Goal: Task Accomplishment & Management: Use online tool/utility

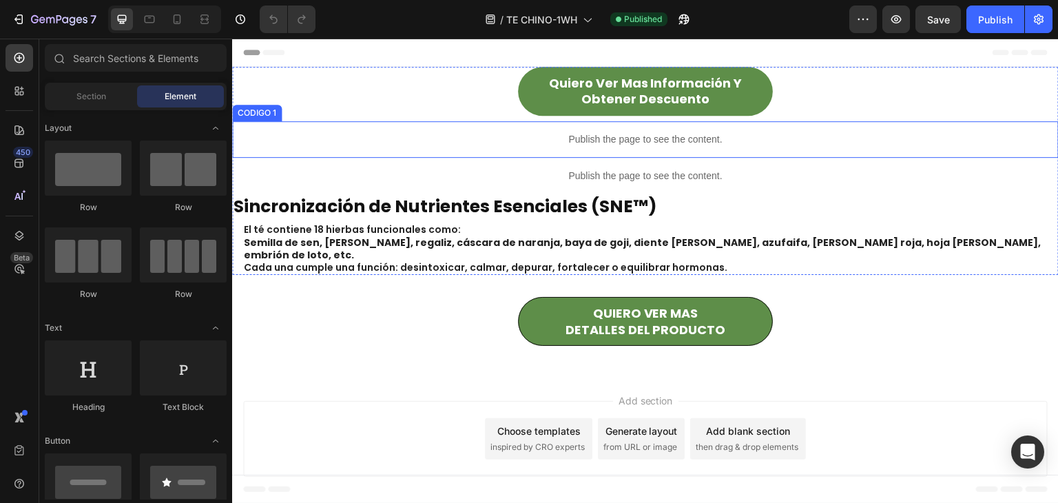
drag, startPoint x: 521, startPoint y: 135, endPoint x: 446, endPoint y: 149, distance: 77.1
click at [521, 135] on p "Publish the page to see the content." at bounding box center [645, 139] width 827 height 14
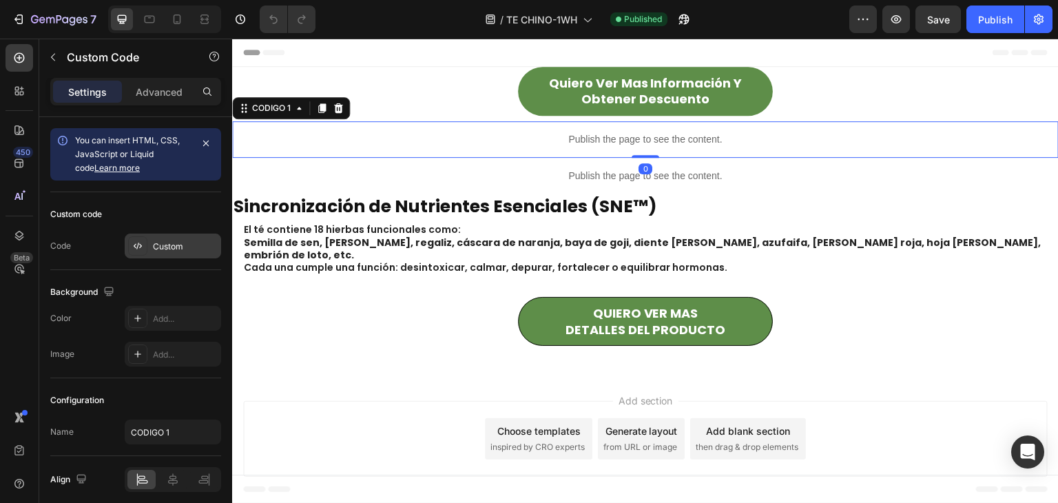
click at [193, 243] on div "Custom" at bounding box center [185, 246] width 65 height 12
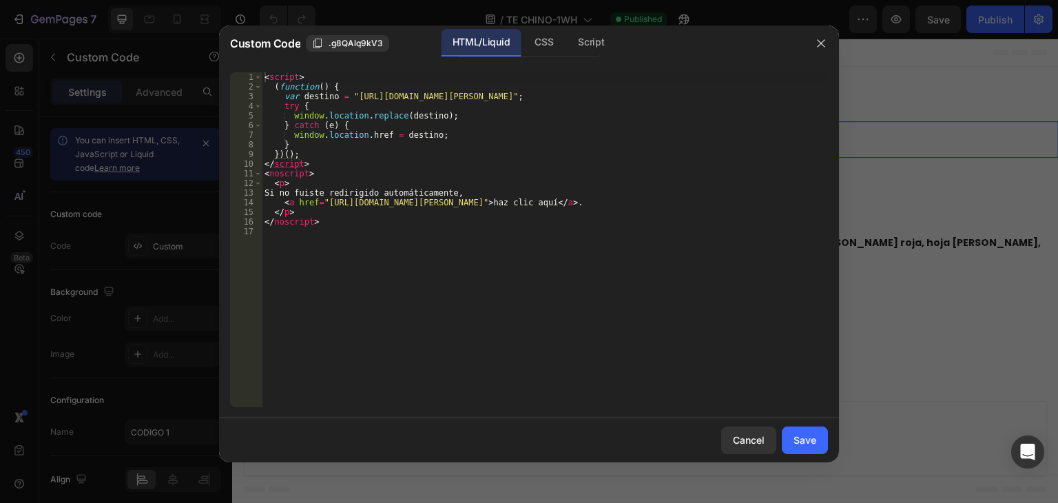
click at [302, 174] on div "< script > ( function ( ) { var destino = "[URL][DOMAIN_NAME][PERSON_NAME]" ; t…" at bounding box center [545, 249] width 566 height 354
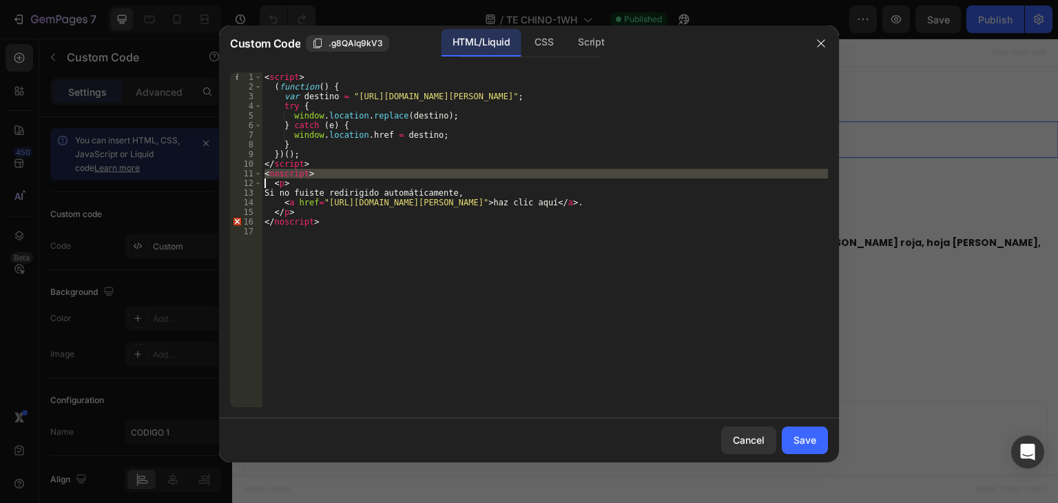
click at [302, 174] on div "< script > ( function ( ) { var destino = "[URL][DOMAIN_NAME][PERSON_NAME]" ; t…" at bounding box center [545, 249] width 566 height 354
type textarea "</noscript>"
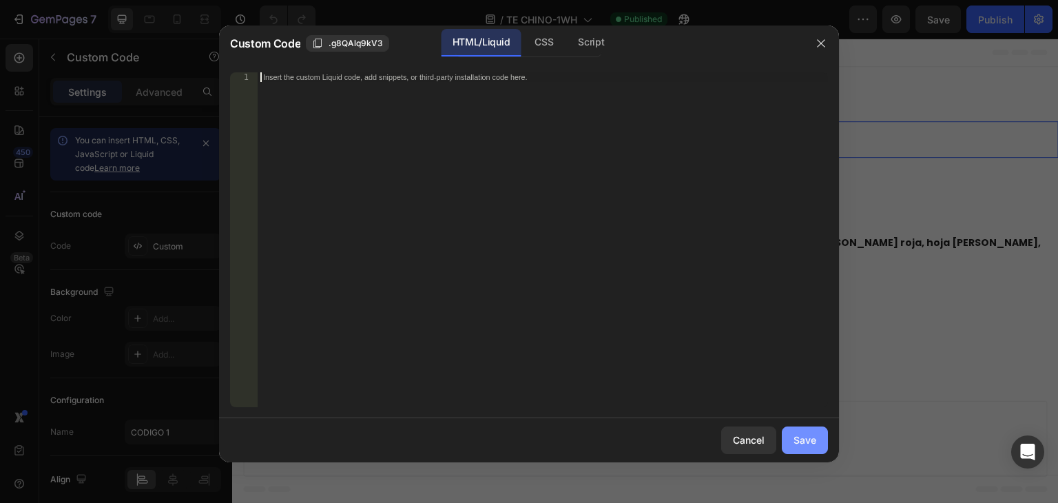
click at [816, 442] on div "Save" at bounding box center [805, 440] width 23 height 14
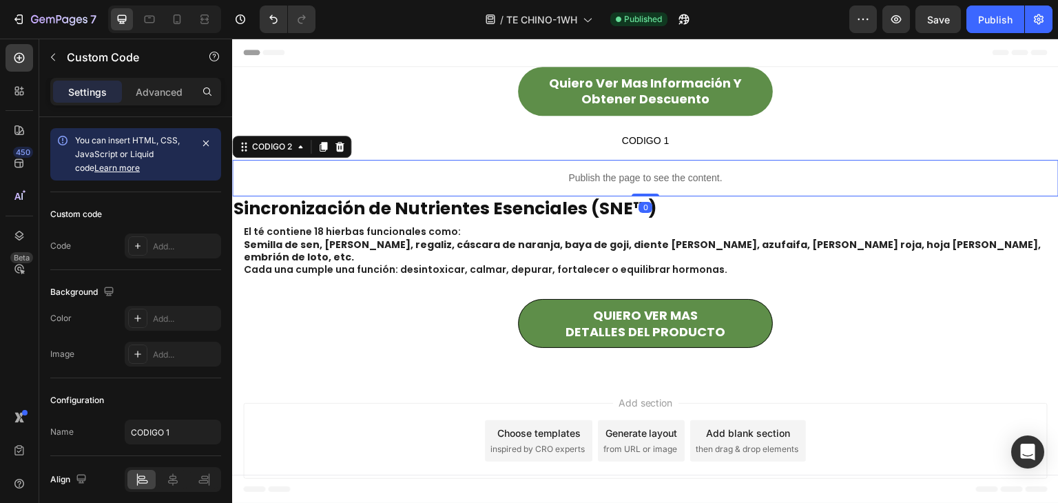
click at [730, 192] on div "Publish the page to see the content." at bounding box center [645, 178] width 827 height 37
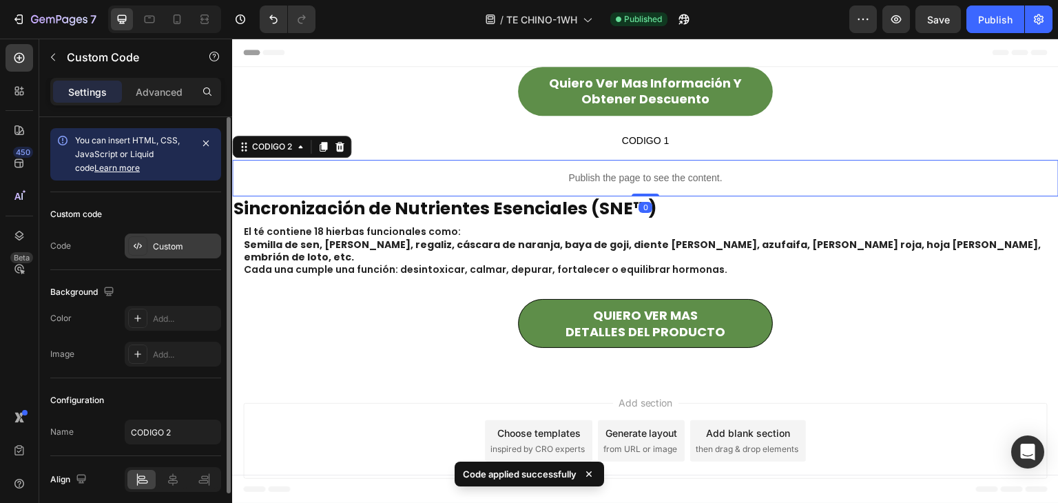
click at [184, 254] on div "Custom" at bounding box center [173, 246] width 96 height 25
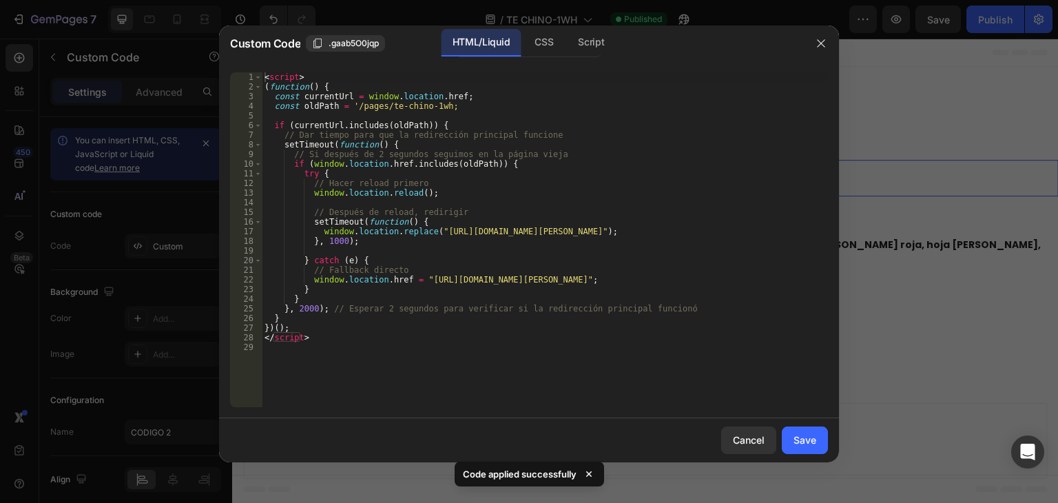
click at [369, 143] on div "< script > ( function ( ) { const currentUrl = window . location . href ; const…" at bounding box center [545, 249] width 566 height 354
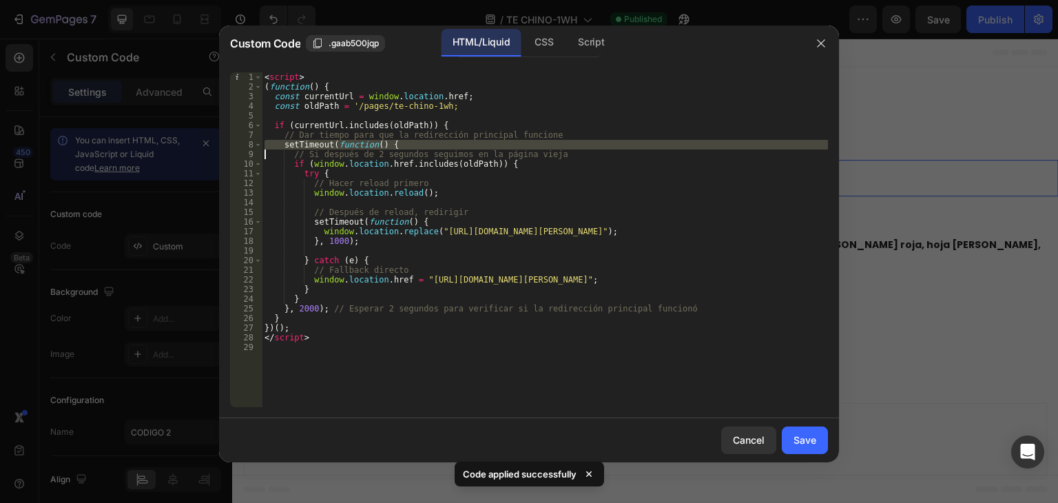
click at [369, 143] on div "< script > ( function ( ) { const currentUrl = window . location . href ; const…" at bounding box center [545, 249] width 566 height 354
type textarea "</script>"
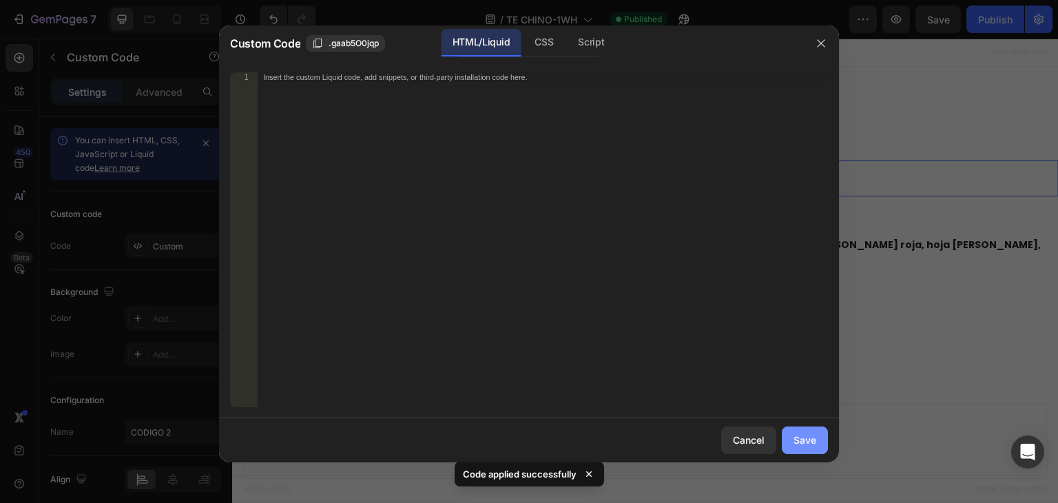
click at [807, 438] on div "Save" at bounding box center [805, 440] width 23 height 14
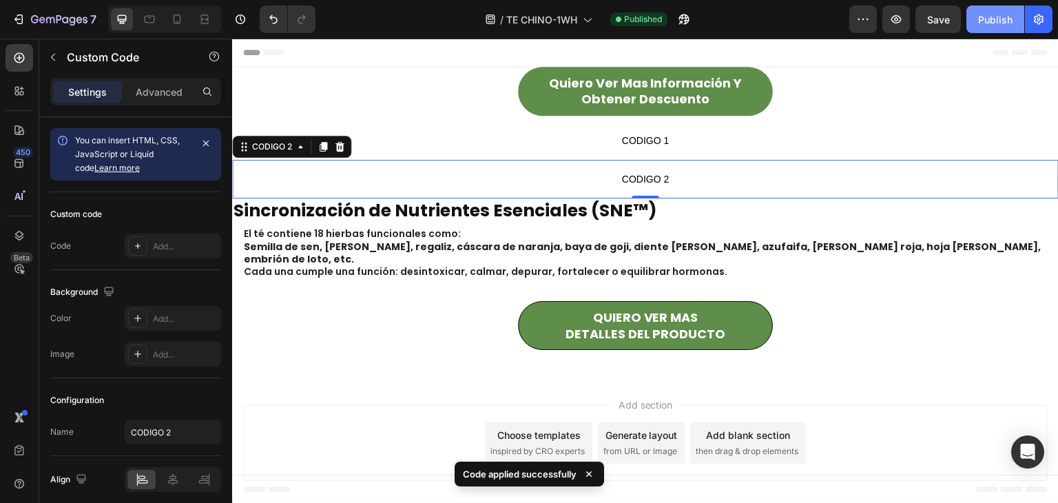
click at [991, 26] on button "Publish" at bounding box center [996, 20] width 58 height 28
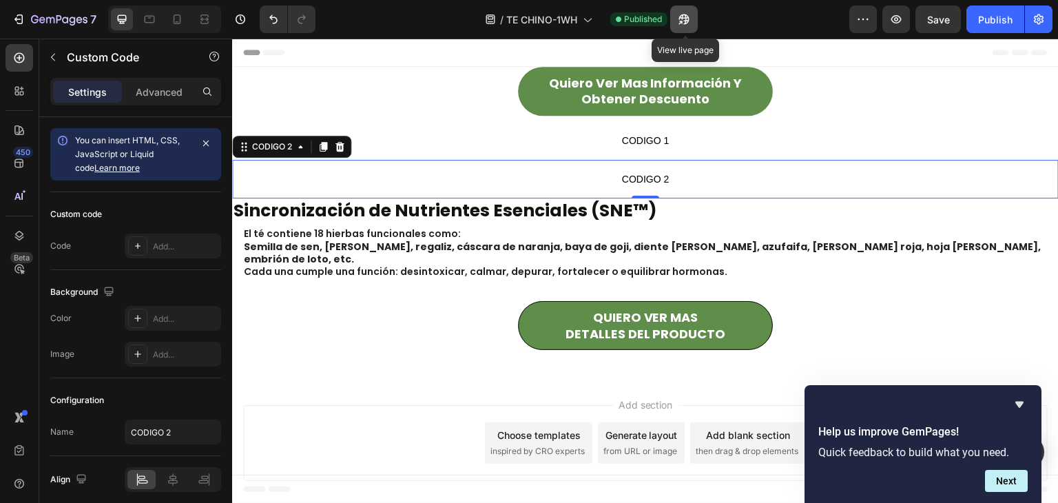
click at [674, 24] on button "button" at bounding box center [684, 20] width 28 height 28
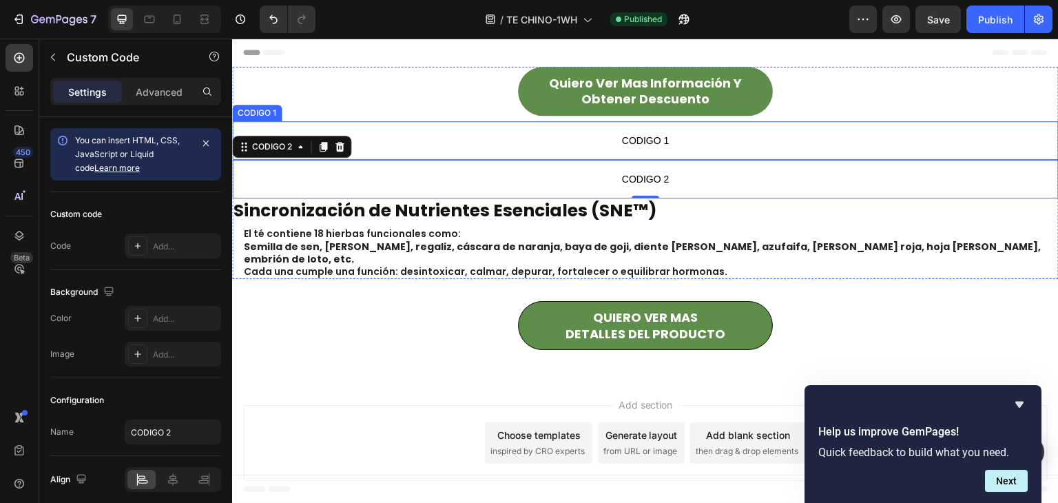
click at [601, 155] on p "CODIGO 1" at bounding box center [645, 140] width 827 height 39
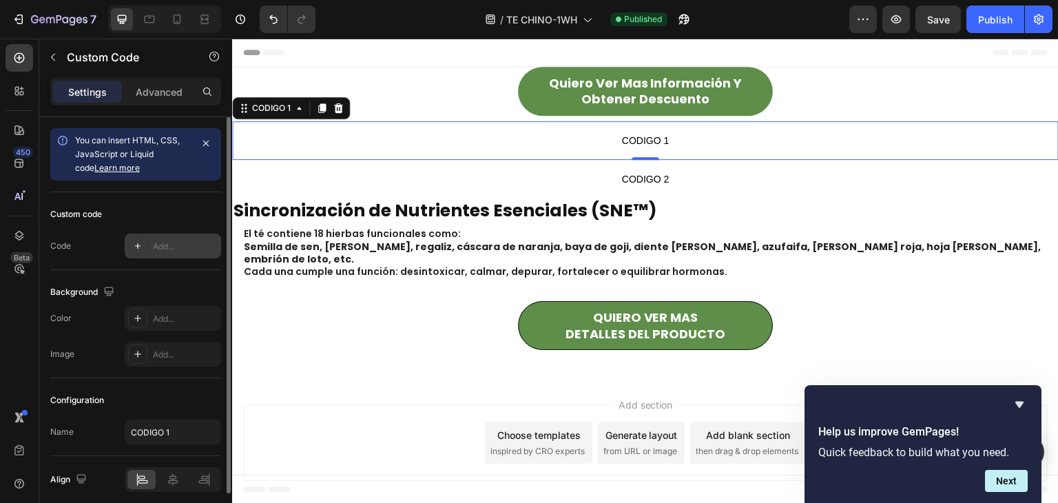
click at [152, 240] on div "Add..." at bounding box center [173, 246] width 96 height 25
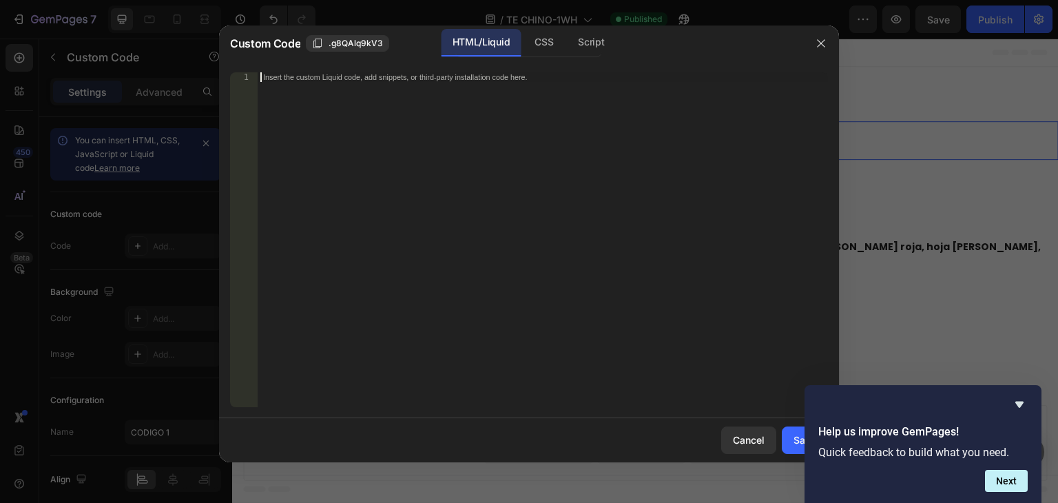
click at [324, 79] on div "Insert the custom Liquid code, add snippets, or third-party installation code h…" at bounding box center [514, 76] width 502 height 9
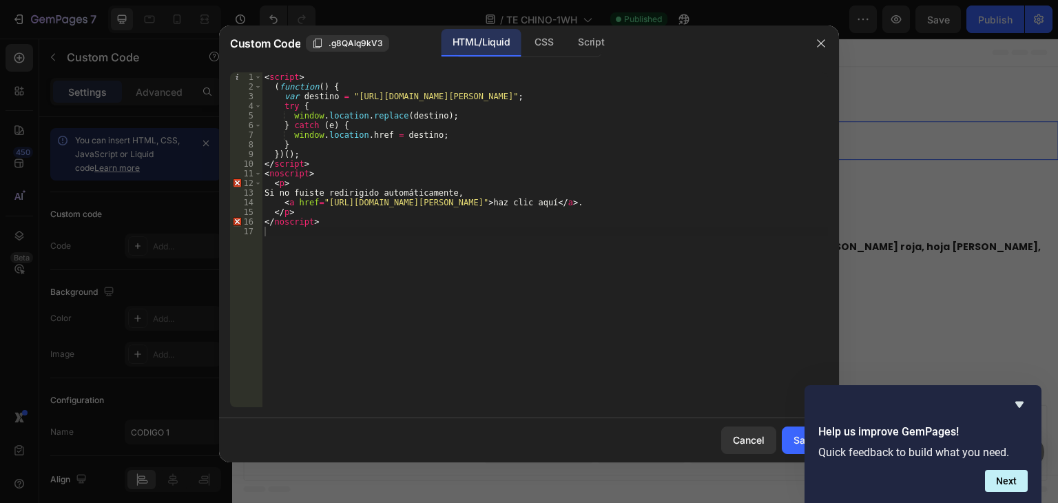
click at [1021, 402] on icon "Hide survey" at bounding box center [1019, 405] width 8 height 6
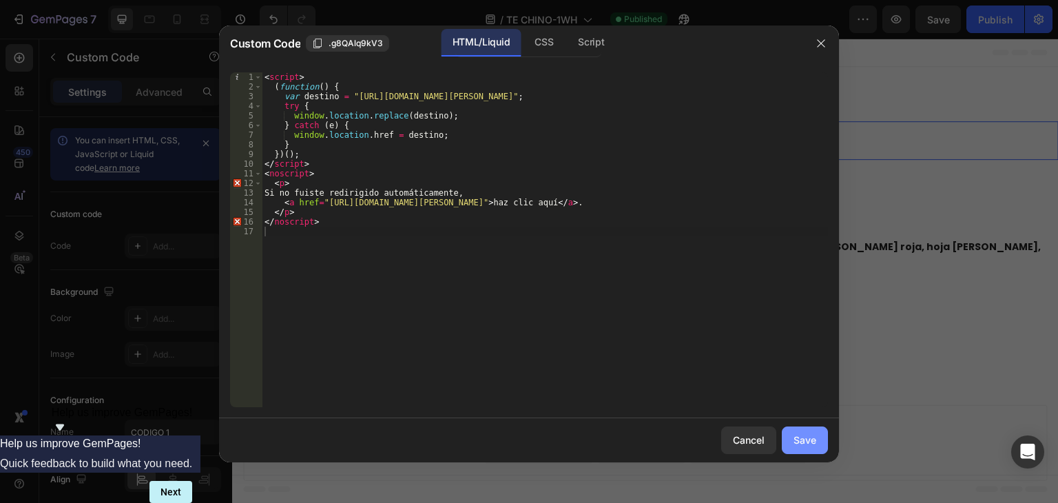
click at [786, 442] on button "Save" at bounding box center [805, 440] width 46 height 28
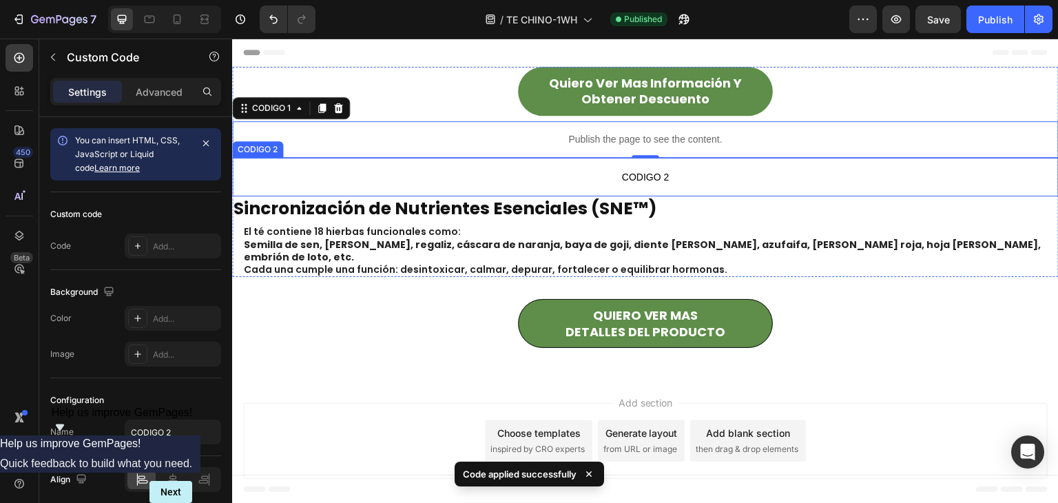
click at [538, 174] on span "CODIGO 2" at bounding box center [645, 177] width 827 height 17
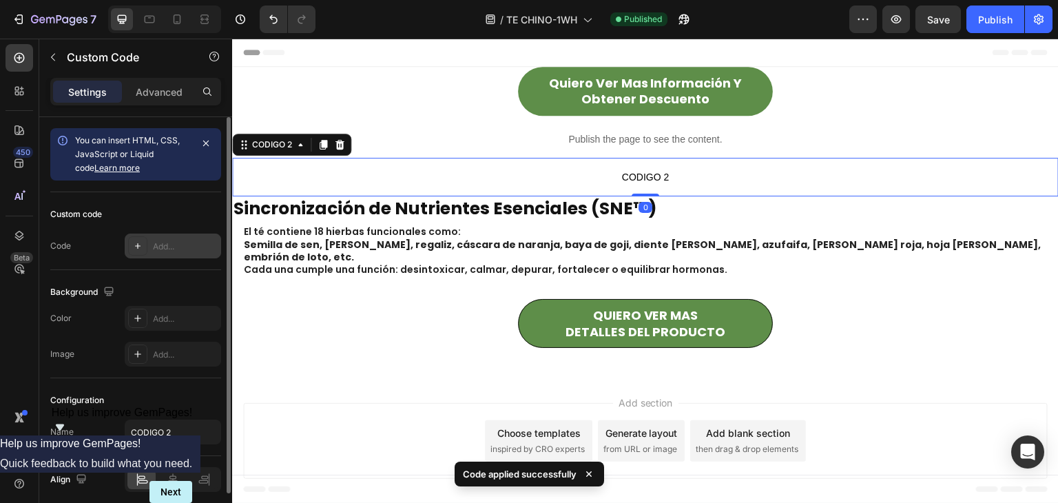
click at [173, 246] on div "Add..." at bounding box center [185, 246] width 65 height 12
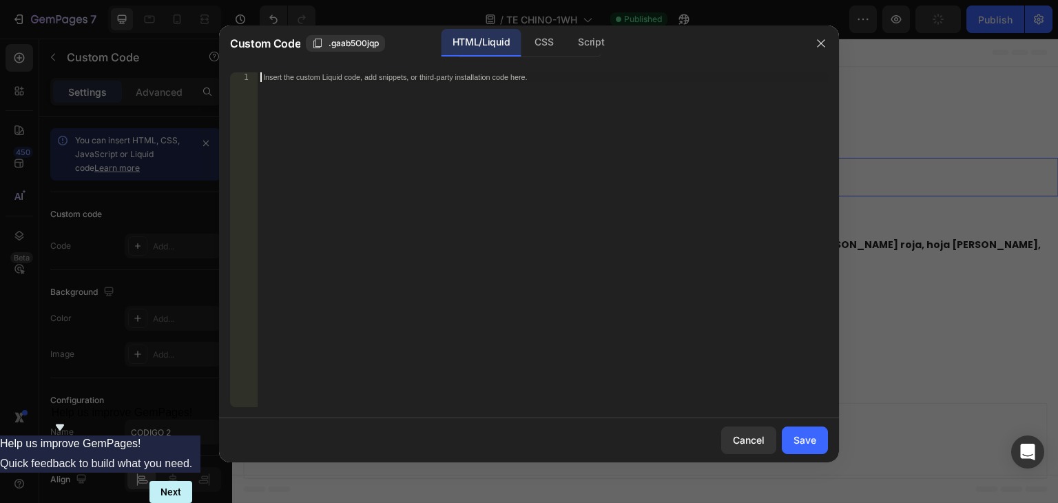
click at [433, 74] on div "Insert the custom Liquid code, add snippets, or third-party installation code h…" at bounding box center [514, 76] width 502 height 9
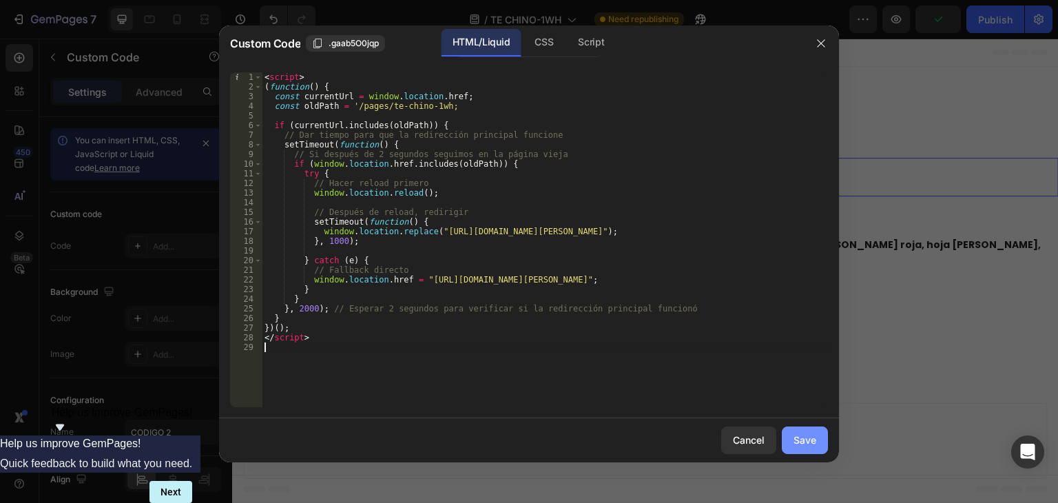
click at [813, 446] on div "Save" at bounding box center [805, 440] width 23 height 14
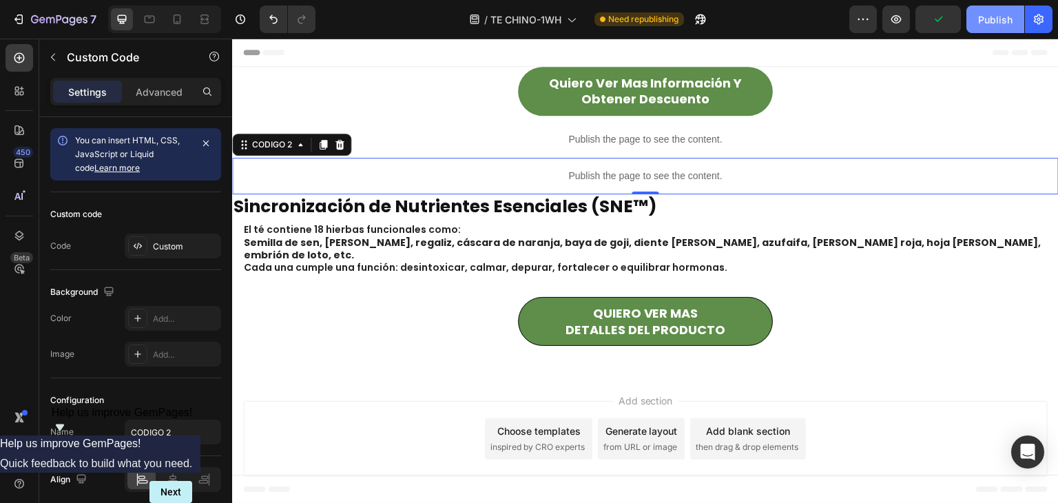
click at [1009, 26] on button "Publish" at bounding box center [996, 20] width 58 height 28
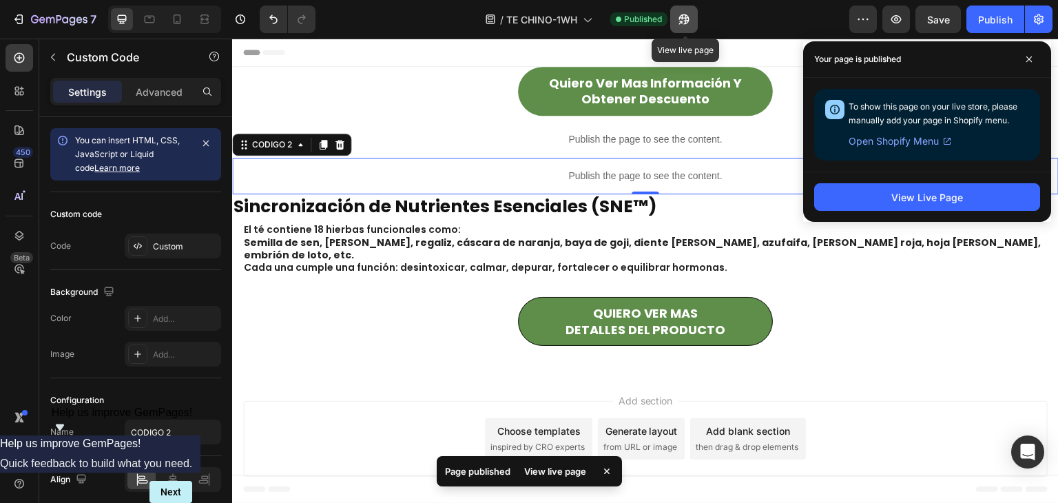
click at [681, 19] on icon "button" at bounding box center [684, 19] width 10 height 10
